Goal: Task Accomplishment & Management: Use online tool/utility

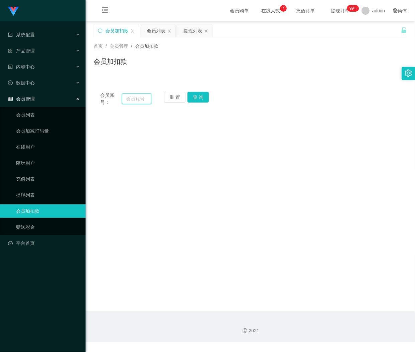
click at [145, 99] on input "text" at bounding box center [136, 99] width 29 height 11
paste input "adricseong"
type input "adricseong"
click at [201, 101] on button "查 询" at bounding box center [197, 97] width 21 height 11
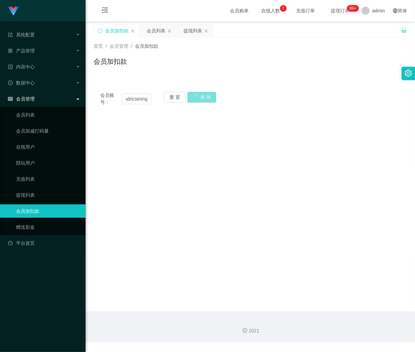
scroll to position [0, 0]
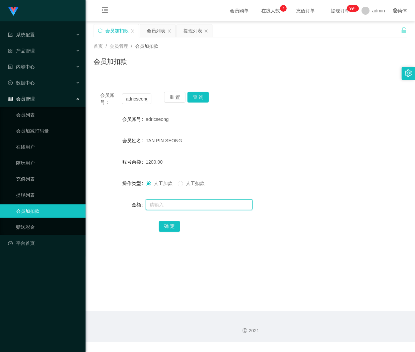
click at [173, 206] on input "text" at bounding box center [199, 204] width 107 height 11
paste input "3000"
type input "3000"
click at [173, 228] on button "确 定" at bounding box center [169, 226] width 21 height 11
click at [166, 95] on button "重 置" at bounding box center [174, 97] width 21 height 11
